Goal: Transaction & Acquisition: Purchase product/service

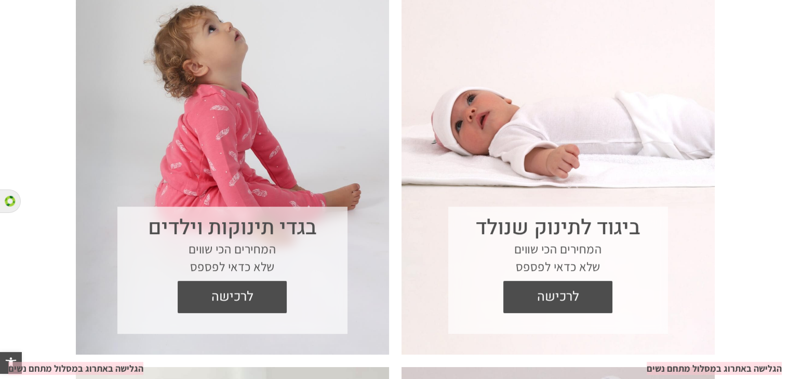
scroll to position [433, 0]
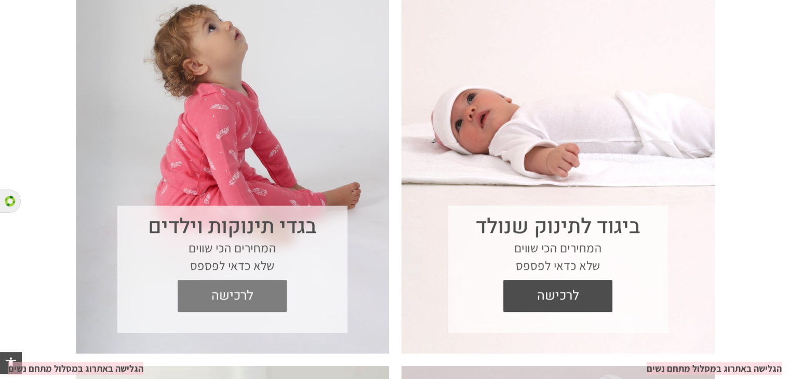
click at [230, 297] on span "לרכישה" at bounding box center [231, 296] width 93 height 32
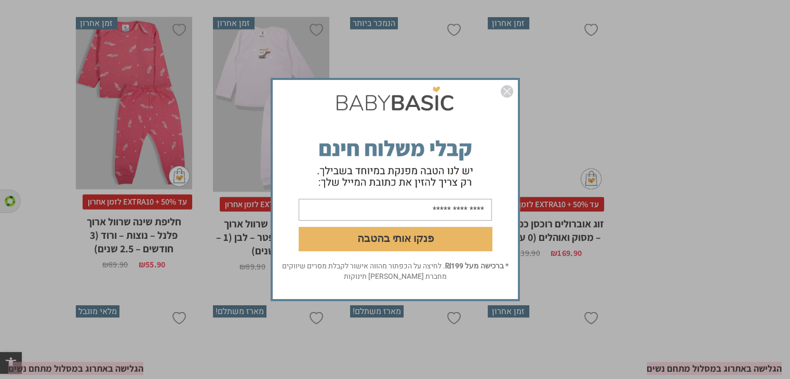
scroll to position [2220, 0]
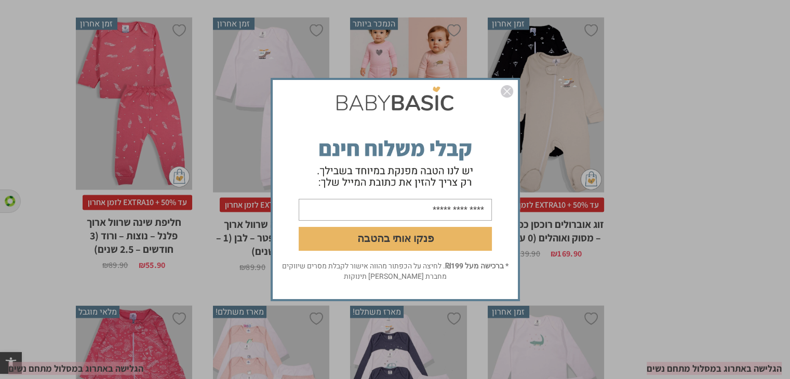
click at [504, 90] on img "סגור" at bounding box center [507, 91] width 12 height 12
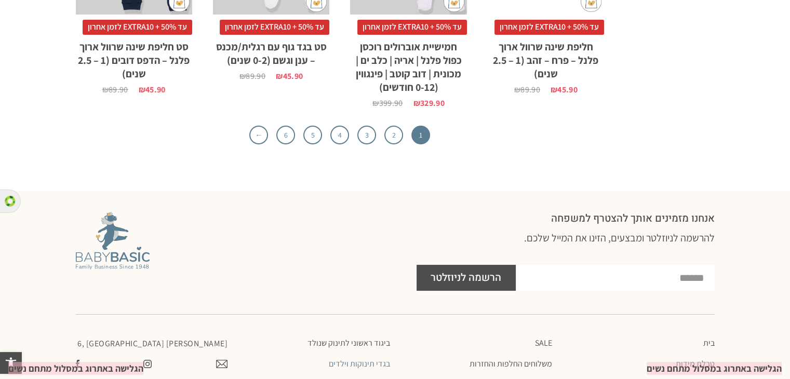
scroll to position [3538, 0]
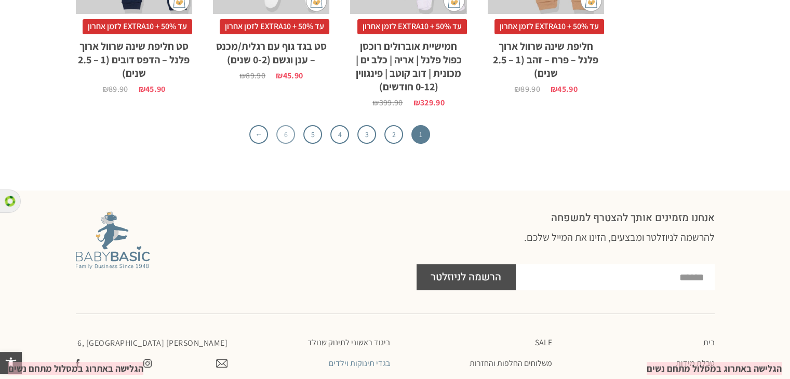
click at [287, 135] on link "6" at bounding box center [285, 134] width 19 height 19
click at [287, 133] on link "6" at bounding box center [285, 134] width 19 height 19
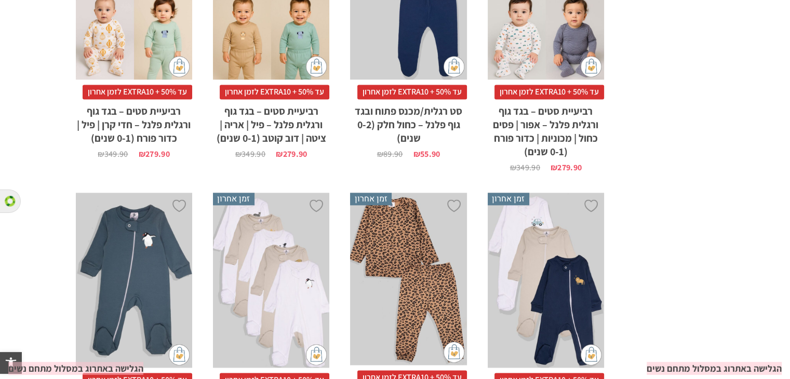
scroll to position [1683, 0]
